Goal: Task Accomplishment & Management: Manage account settings

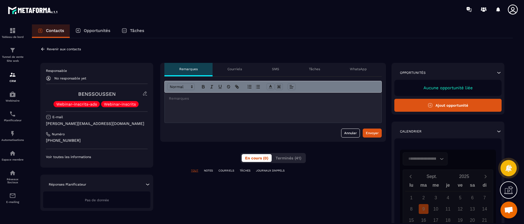
scroll to position [125, 0]
click at [43, 48] on icon at bounding box center [42, 49] width 5 height 5
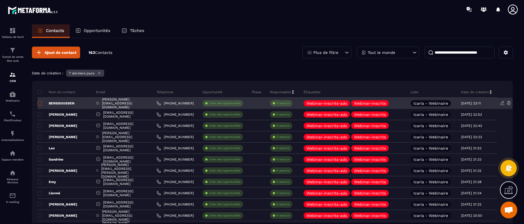
click at [40, 104] on span at bounding box center [40, 103] width 4 height 4
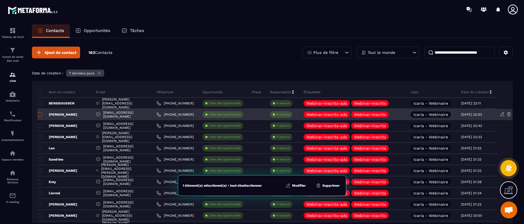
click at [40, 116] on span at bounding box center [40, 114] width 4 height 4
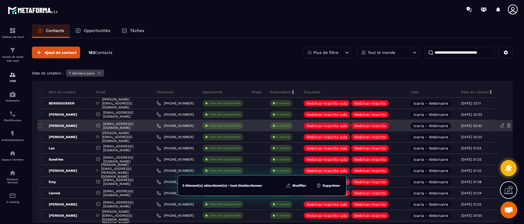
click at [40, 126] on span at bounding box center [40, 125] width 4 height 4
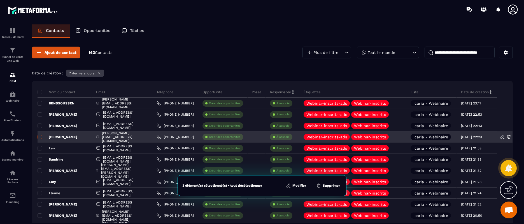
click at [41, 135] on span at bounding box center [40, 137] width 4 height 4
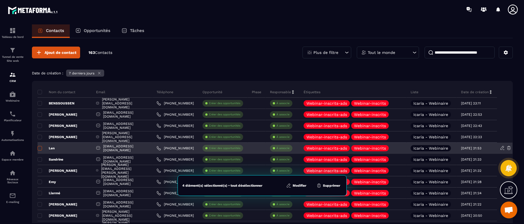
click at [41, 147] on span at bounding box center [40, 148] width 4 height 4
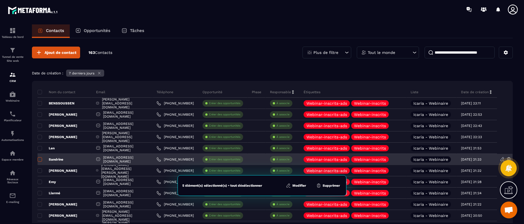
click at [41, 161] on span at bounding box center [40, 159] width 4 height 4
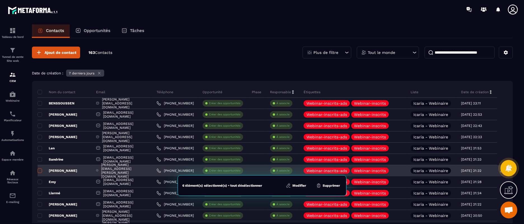
click at [41, 171] on span at bounding box center [40, 170] width 4 height 4
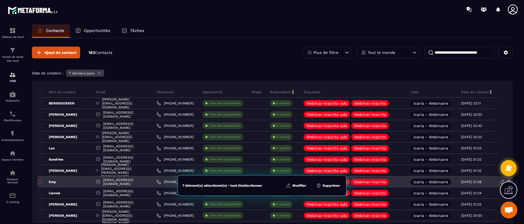
click at [41, 181] on span at bounding box center [40, 181] width 4 height 4
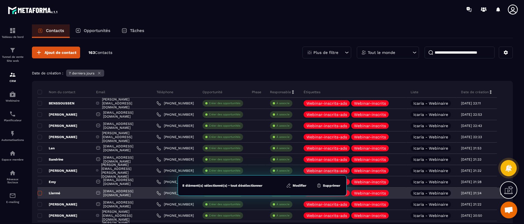
click at [41, 192] on span at bounding box center [40, 193] width 4 height 4
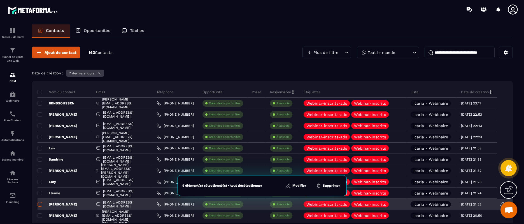
click at [41, 204] on span at bounding box center [40, 204] width 4 height 4
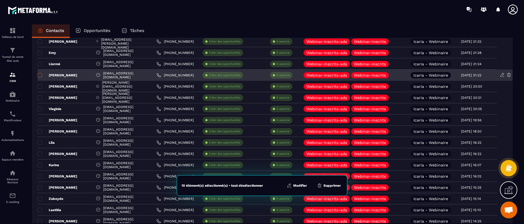
scroll to position [144, 0]
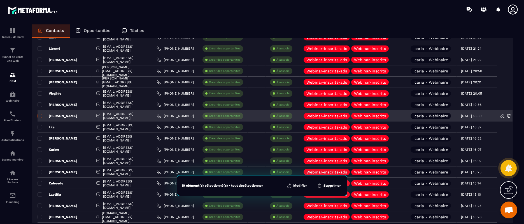
click at [39, 116] on span at bounding box center [40, 116] width 4 height 4
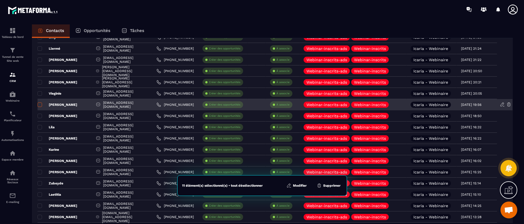
click at [41, 105] on span at bounding box center [40, 104] width 4 height 4
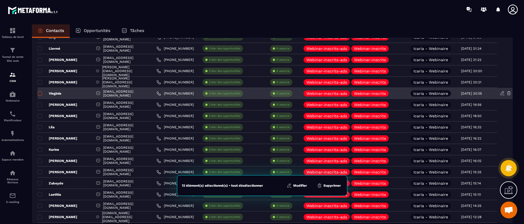
click at [41, 92] on span at bounding box center [40, 93] width 4 height 4
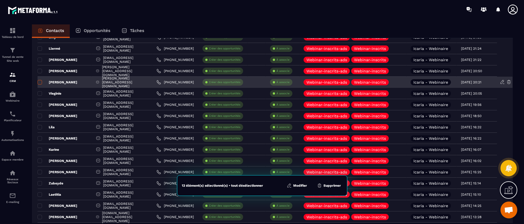
click at [41, 81] on span at bounding box center [40, 82] width 4 height 4
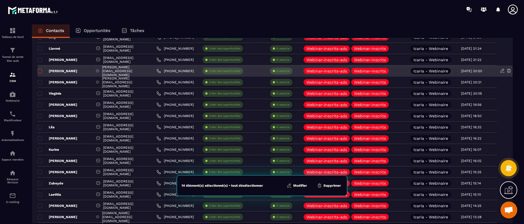
click at [41, 70] on span at bounding box center [40, 71] width 4 height 4
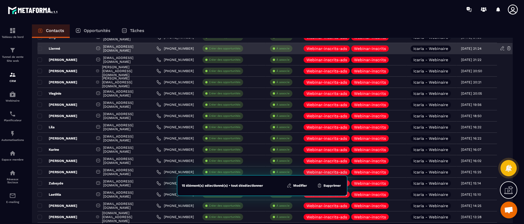
scroll to position [0, 0]
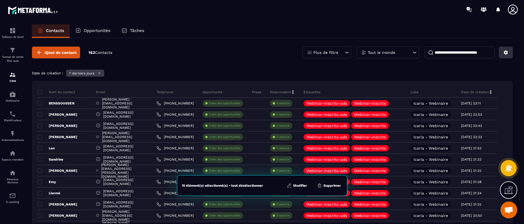
click at [507, 52] on icon at bounding box center [506, 52] width 4 height 4
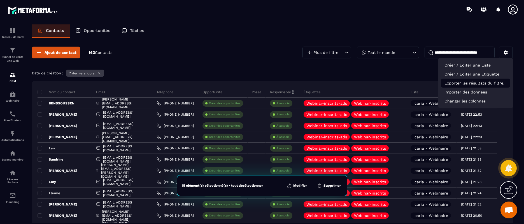
click at [469, 82] on p "Exporter les résultats du filtre..." at bounding box center [475, 82] width 69 height 9
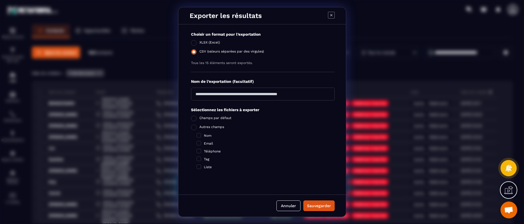
click at [196, 53] on span "Modal window" at bounding box center [194, 52] width 6 height 6
click at [325, 208] on div "Sauvegarder" at bounding box center [319, 206] width 24 height 6
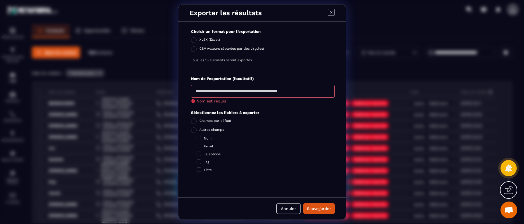
click at [262, 96] on input "Modal window" at bounding box center [263, 91] width 144 height 13
click at [278, 92] on input "**********" at bounding box center [263, 91] width 144 height 13
click at [209, 91] on input "**********" at bounding box center [263, 91] width 144 height 13
click at [263, 94] on input "**********" at bounding box center [263, 91] width 144 height 13
type input "**********"
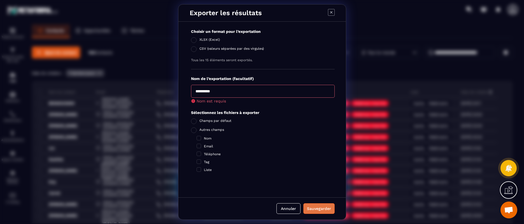
click at [318, 209] on button "Sauvegarder" at bounding box center [319, 208] width 31 height 11
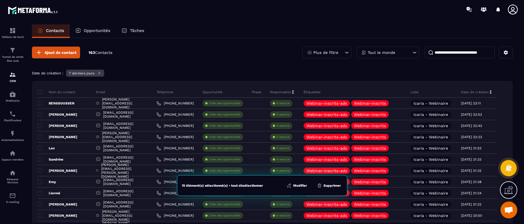
click at [334, 53] on p "Plus de filtre" at bounding box center [326, 52] width 25 height 4
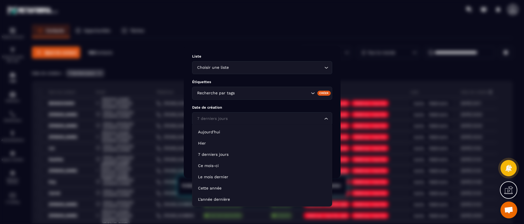
click at [326, 118] on icon "Search for option" at bounding box center [327, 119] width 6 height 6
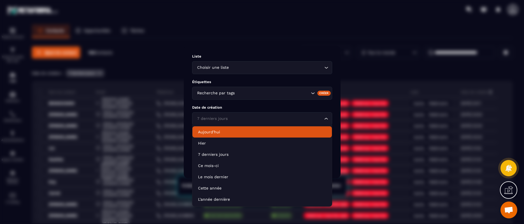
click at [268, 131] on p "Aujourd'hui" at bounding box center [262, 132] width 128 height 6
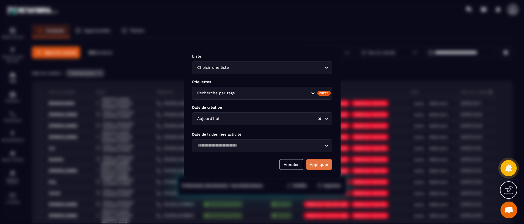
click at [319, 168] on button "Appliquer" at bounding box center [319, 164] width 26 height 11
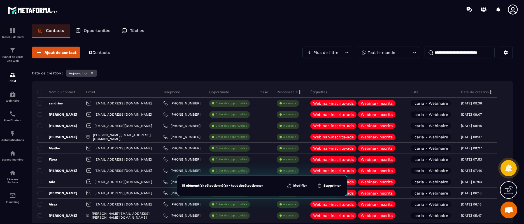
click at [293, 184] on button "Modifier" at bounding box center [297, 185] width 24 height 6
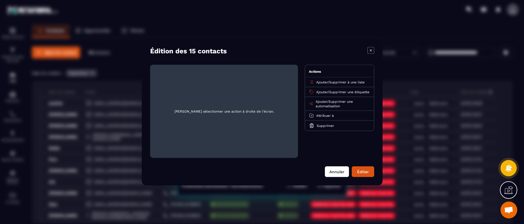
click at [340, 174] on button "Annuler" at bounding box center [337, 171] width 24 height 11
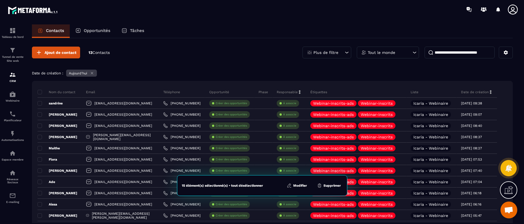
click at [329, 185] on button "Supprimer" at bounding box center [329, 185] width 27 height 6
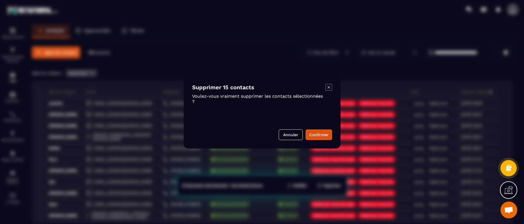
click at [328, 88] on icon "Modal window" at bounding box center [329, 87] width 2 height 2
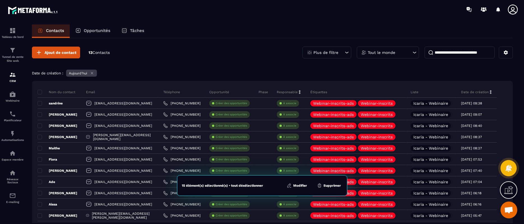
click at [228, 72] on div "Date de création : Aujourd'hui" at bounding box center [272, 74] width 481 height 8
click at [41, 92] on span at bounding box center [40, 92] width 4 height 4
click at [507, 53] on icon at bounding box center [506, 52] width 4 height 4
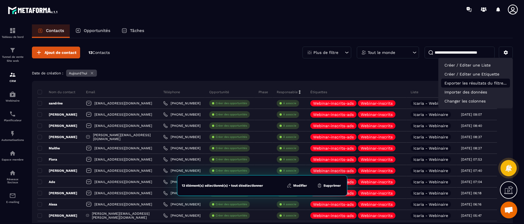
click at [467, 84] on p "Exporter les résultats du filtre..." at bounding box center [475, 82] width 69 height 9
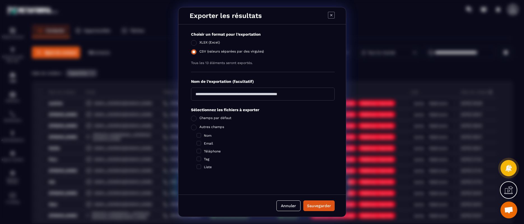
click at [243, 49] on span "CSV (valeurs séparées par des virgules)" at bounding box center [232, 52] width 64 height 6
click at [272, 97] on input "Modal window" at bounding box center [263, 93] width 144 height 13
type input "**********"
click at [325, 204] on div "Sauvegarder" at bounding box center [319, 206] width 24 height 6
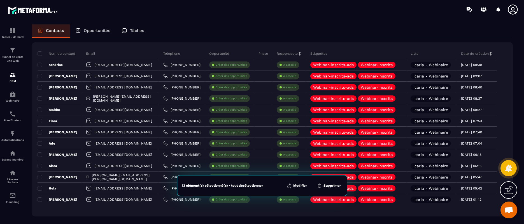
scroll to position [61, 0]
